Goal: Find specific page/section: Find specific page/section

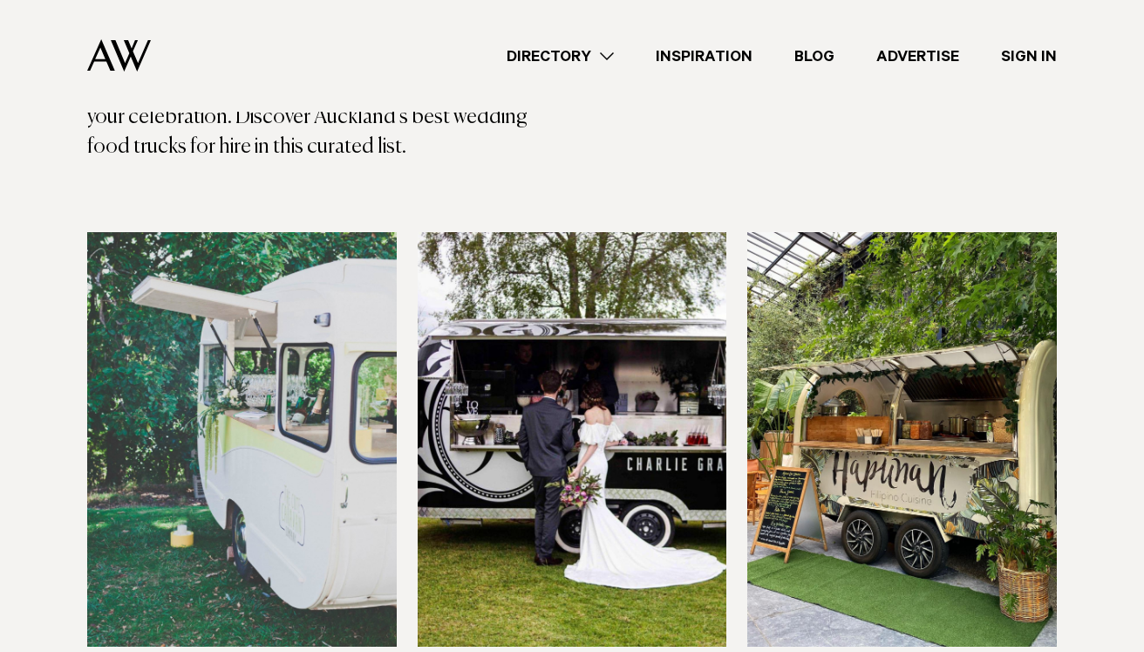
scroll to position [401, 0]
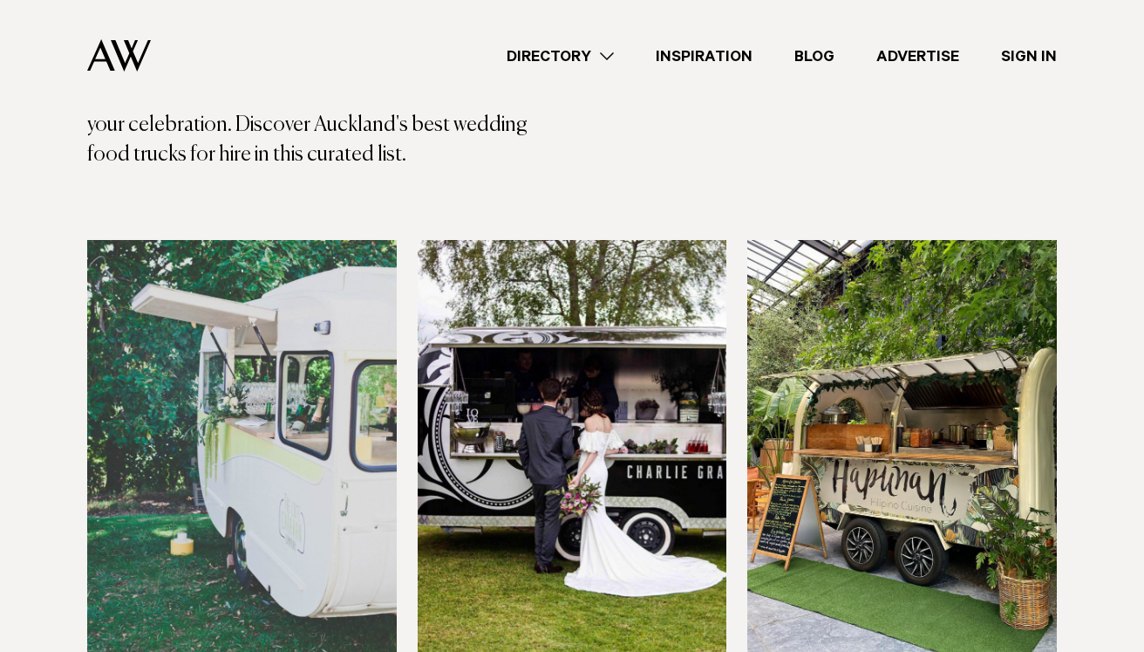
click at [590, 445] on img at bounding box center [573, 447] width 310 height 415
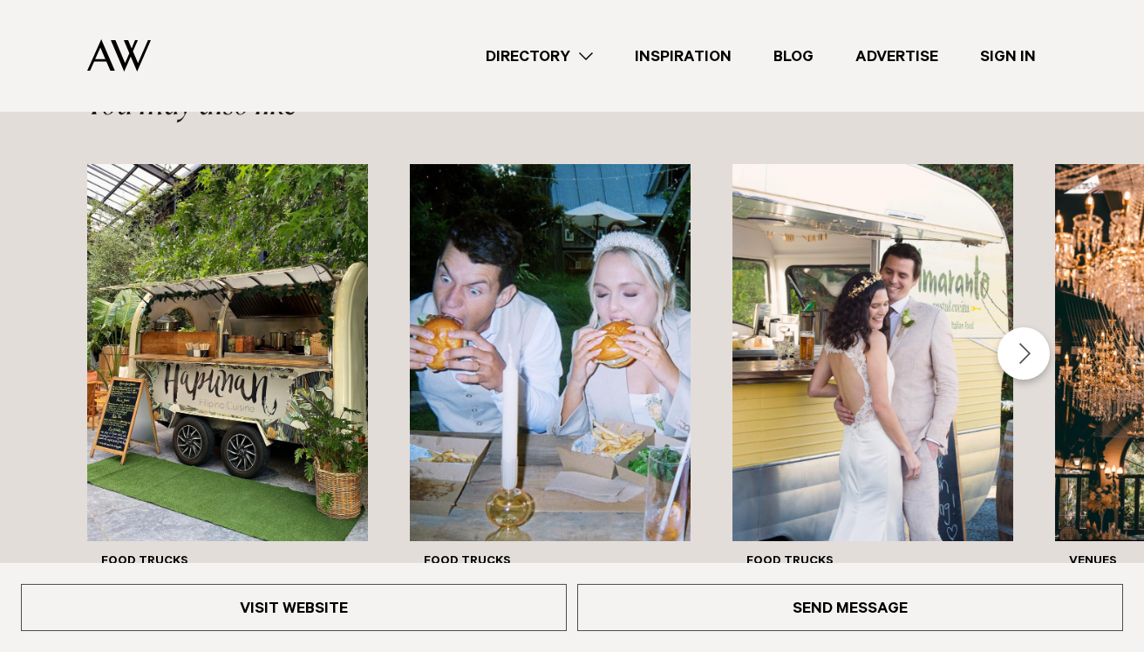
scroll to position [1627, 0]
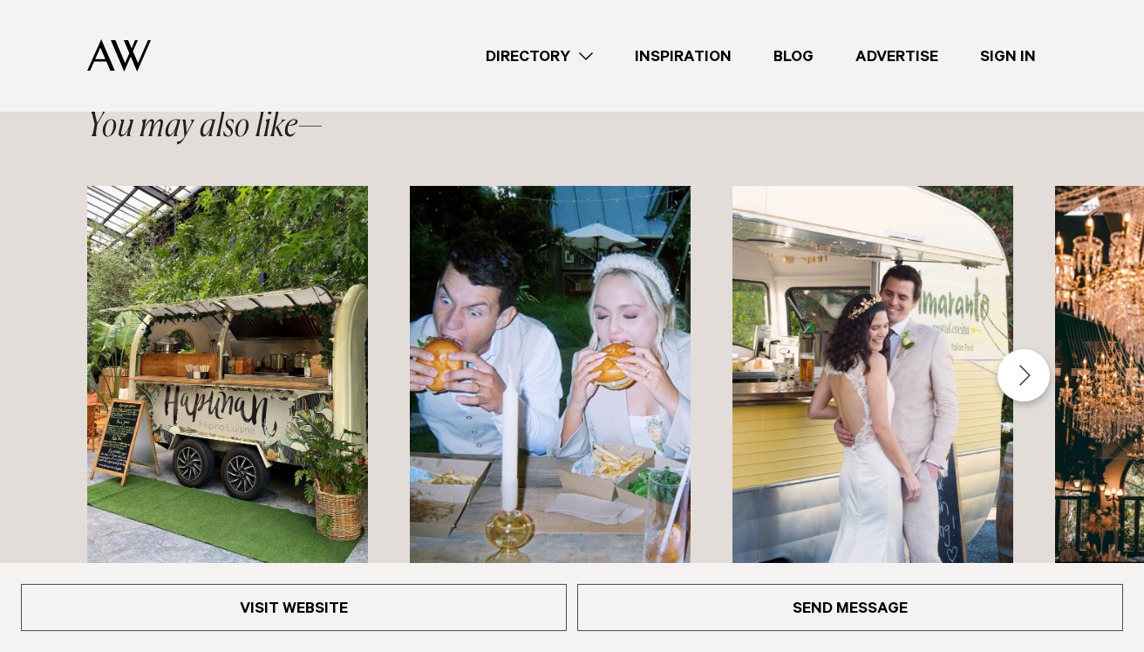
click at [1030, 377] on div "Next slide" at bounding box center [1024, 375] width 52 height 52
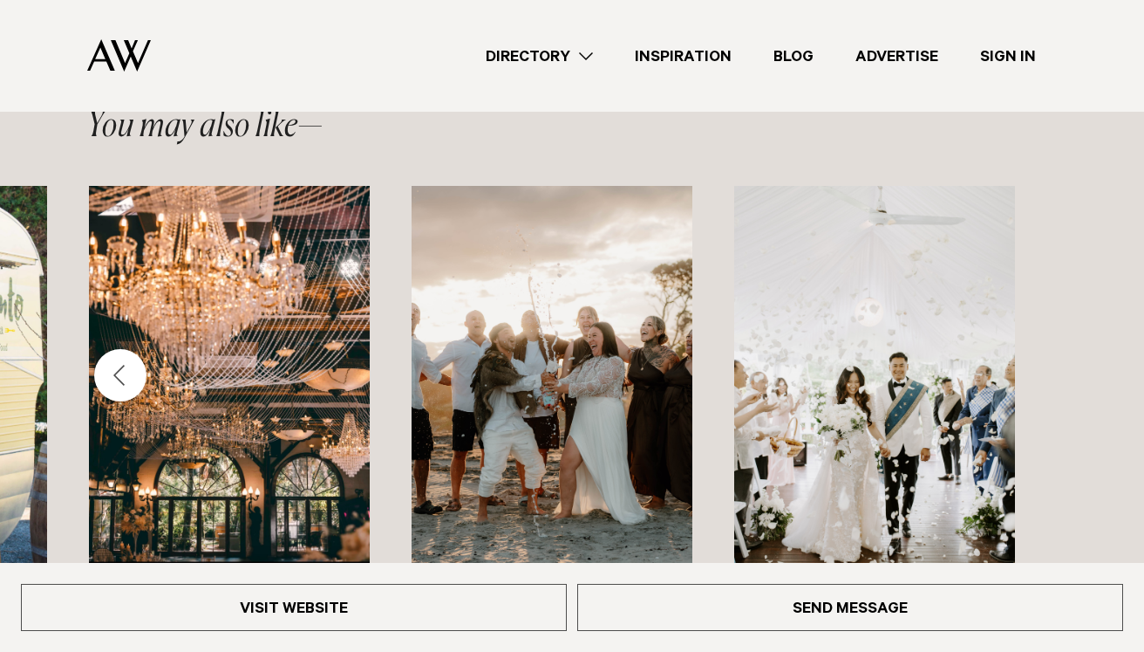
click at [1030, 377] on div "Food Trucks Hapunan Food Trucks Jo Bro's Burgers Food Trucks Amaranto Venues Se…" at bounding box center [572, 477] width 1144 height 582
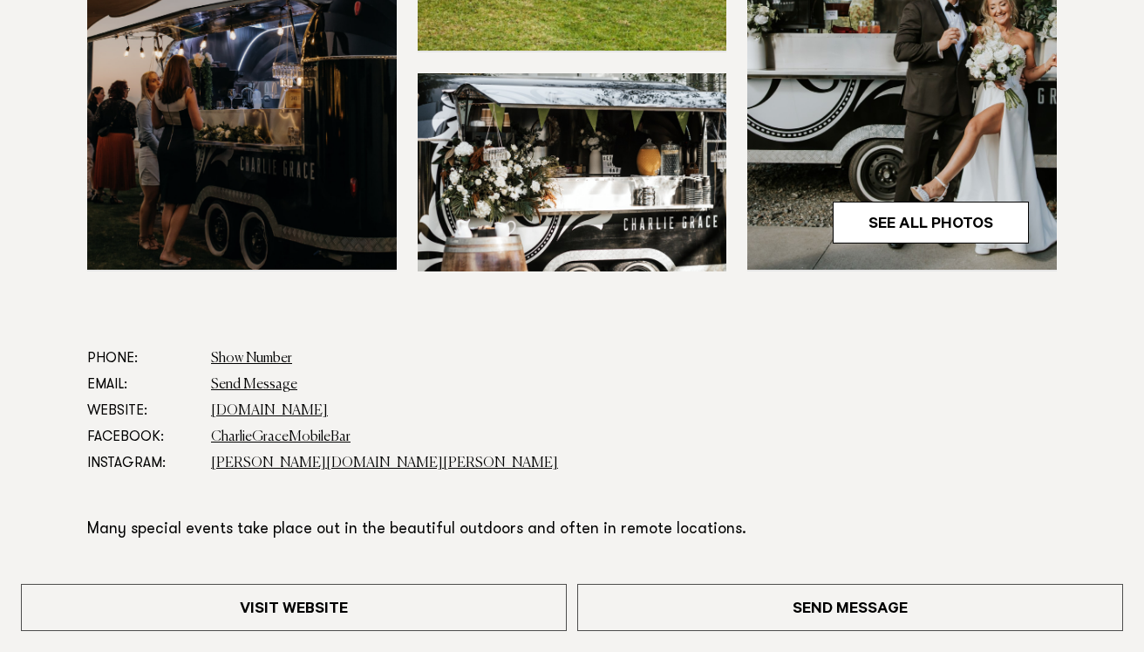
scroll to position [680, 0]
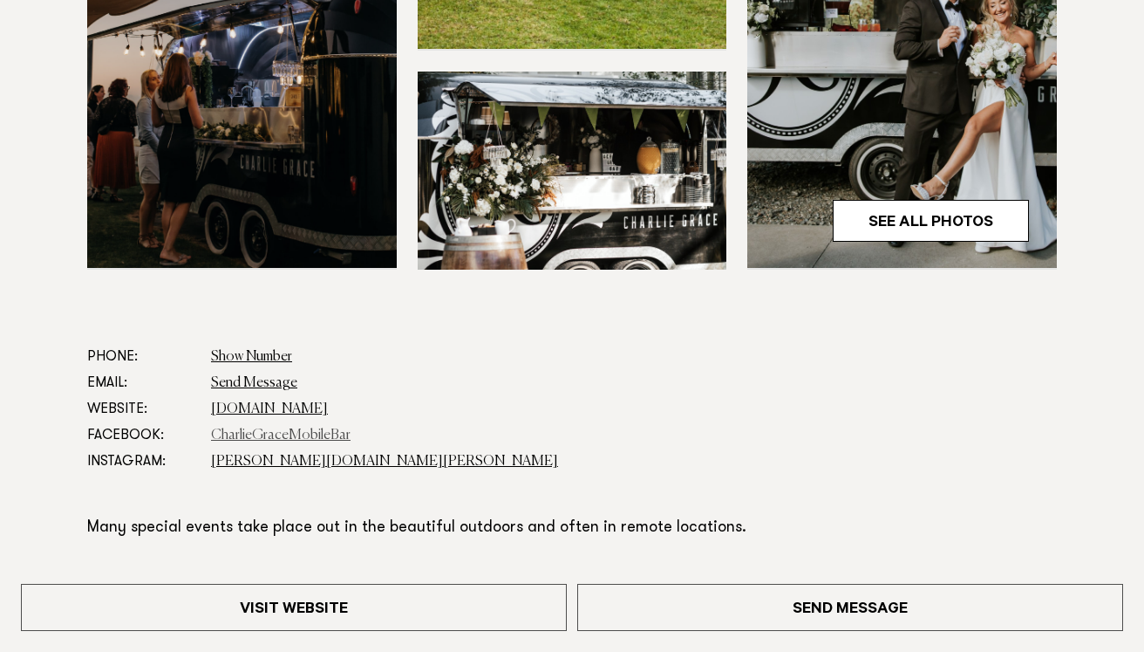
click at [322, 432] on link "CharlieGraceMobileBar" at bounding box center [281, 435] width 140 height 14
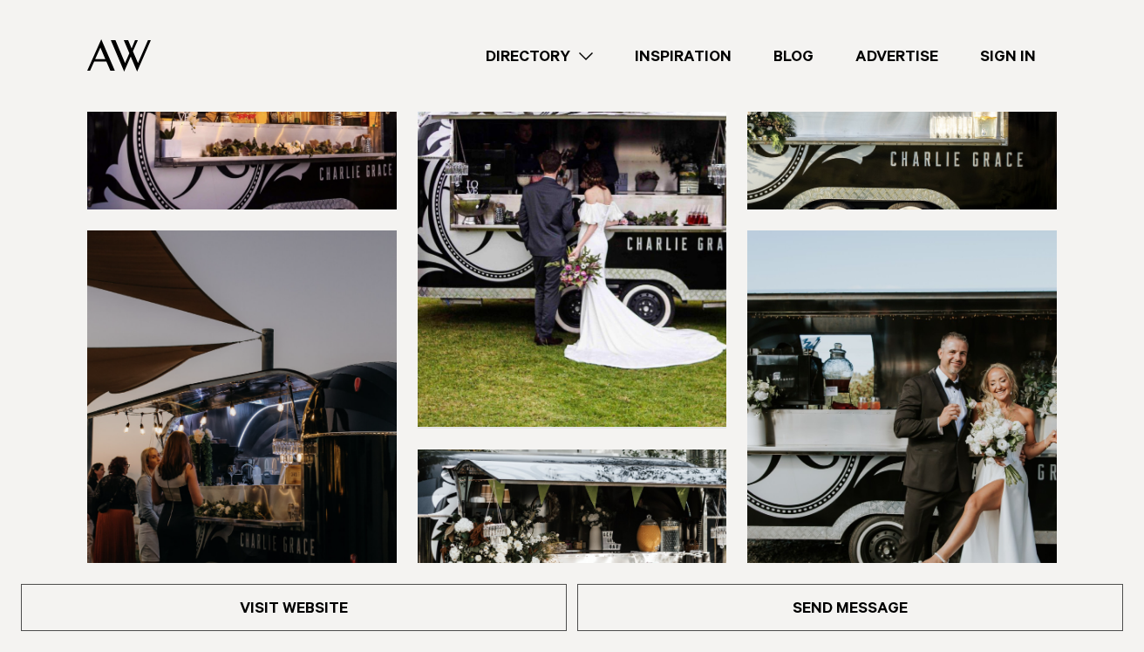
scroll to position [0, 0]
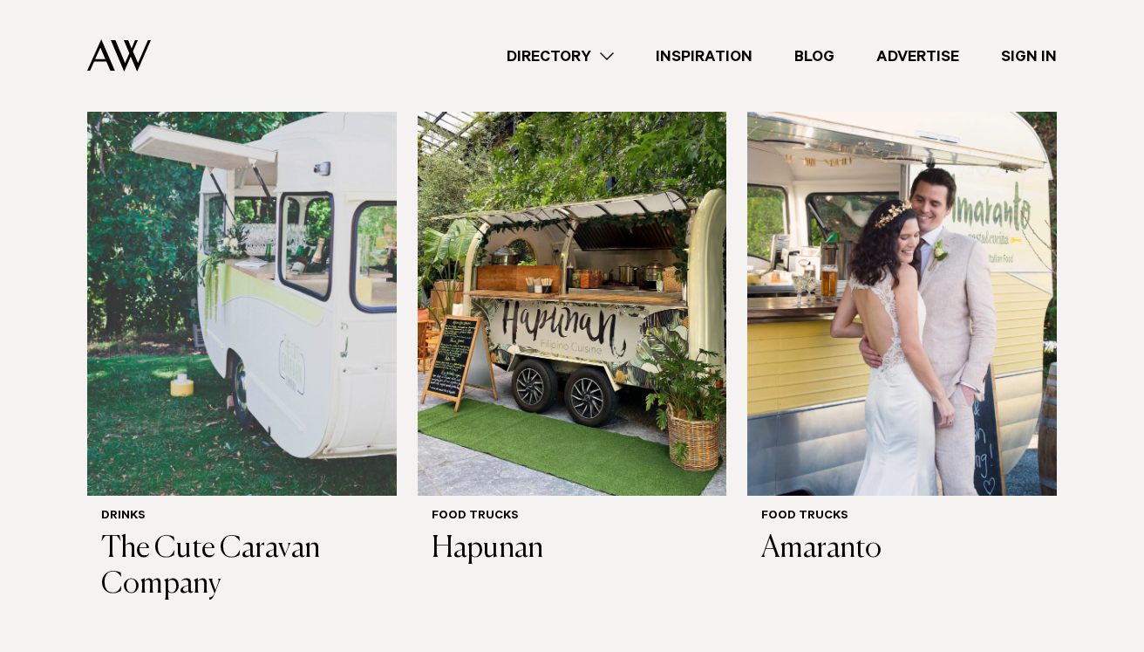
scroll to position [562, 0]
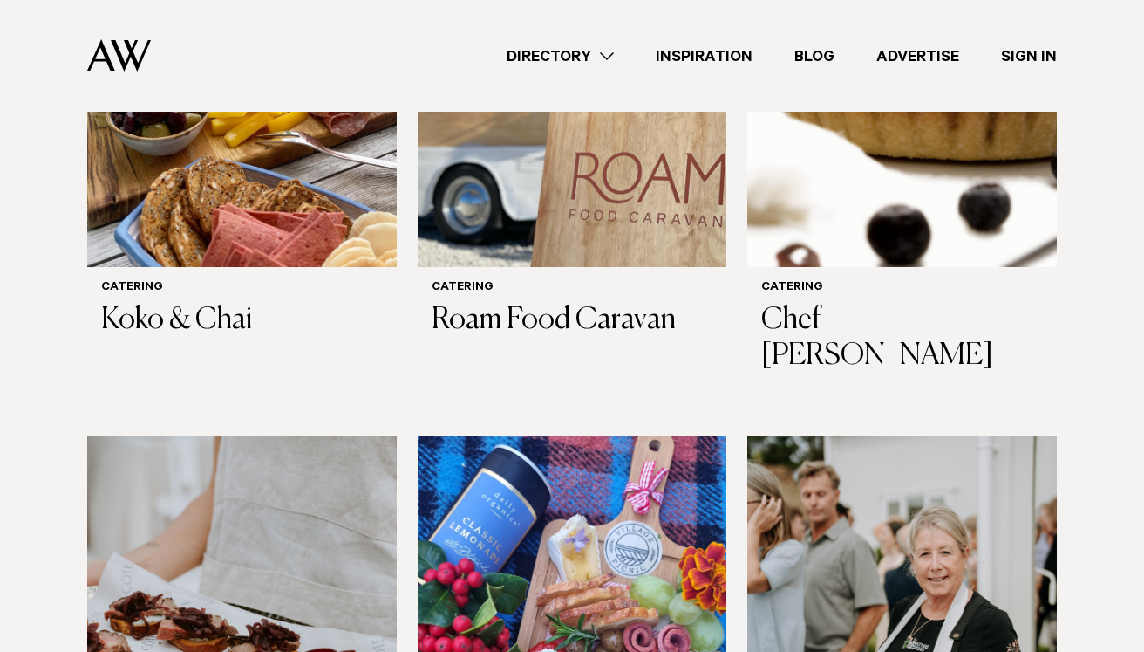
scroll to position [1436, 0]
